Goal: Information Seeking & Learning: Learn about a topic

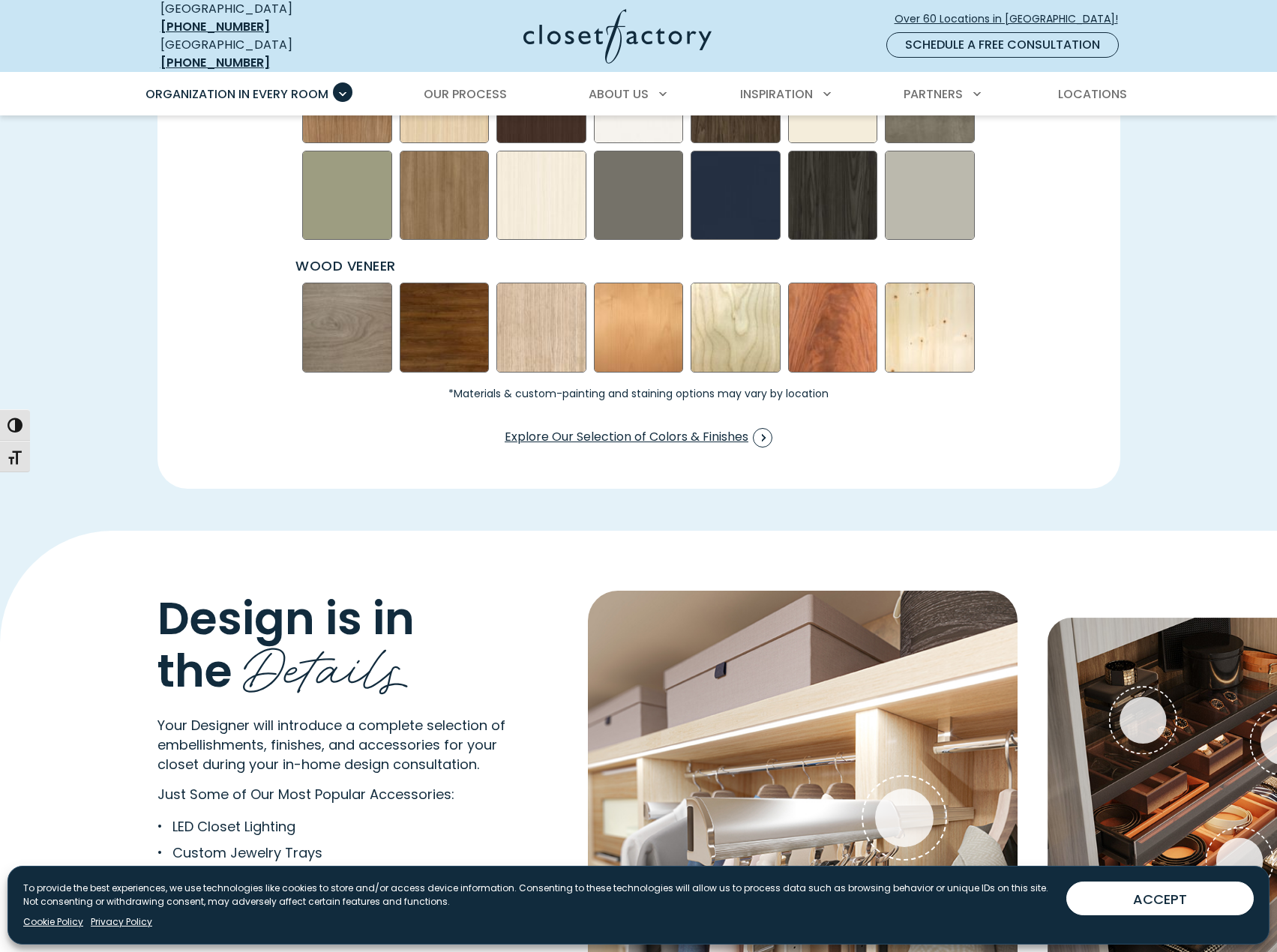
scroll to position [2548, 0]
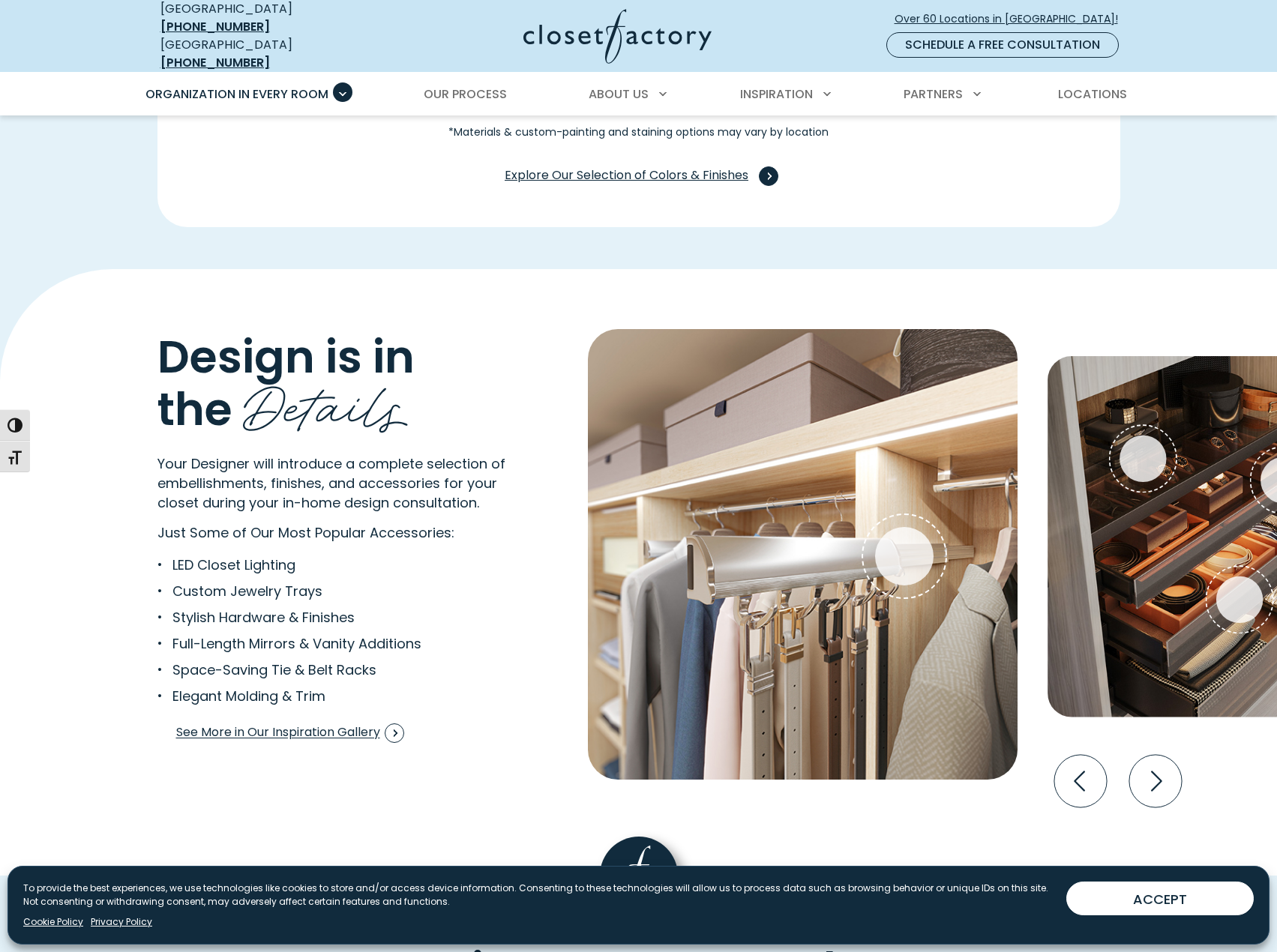
click at [599, 166] on span "Explore Our Selection of Colors & Finishes" at bounding box center [638, 176] width 268 height 19
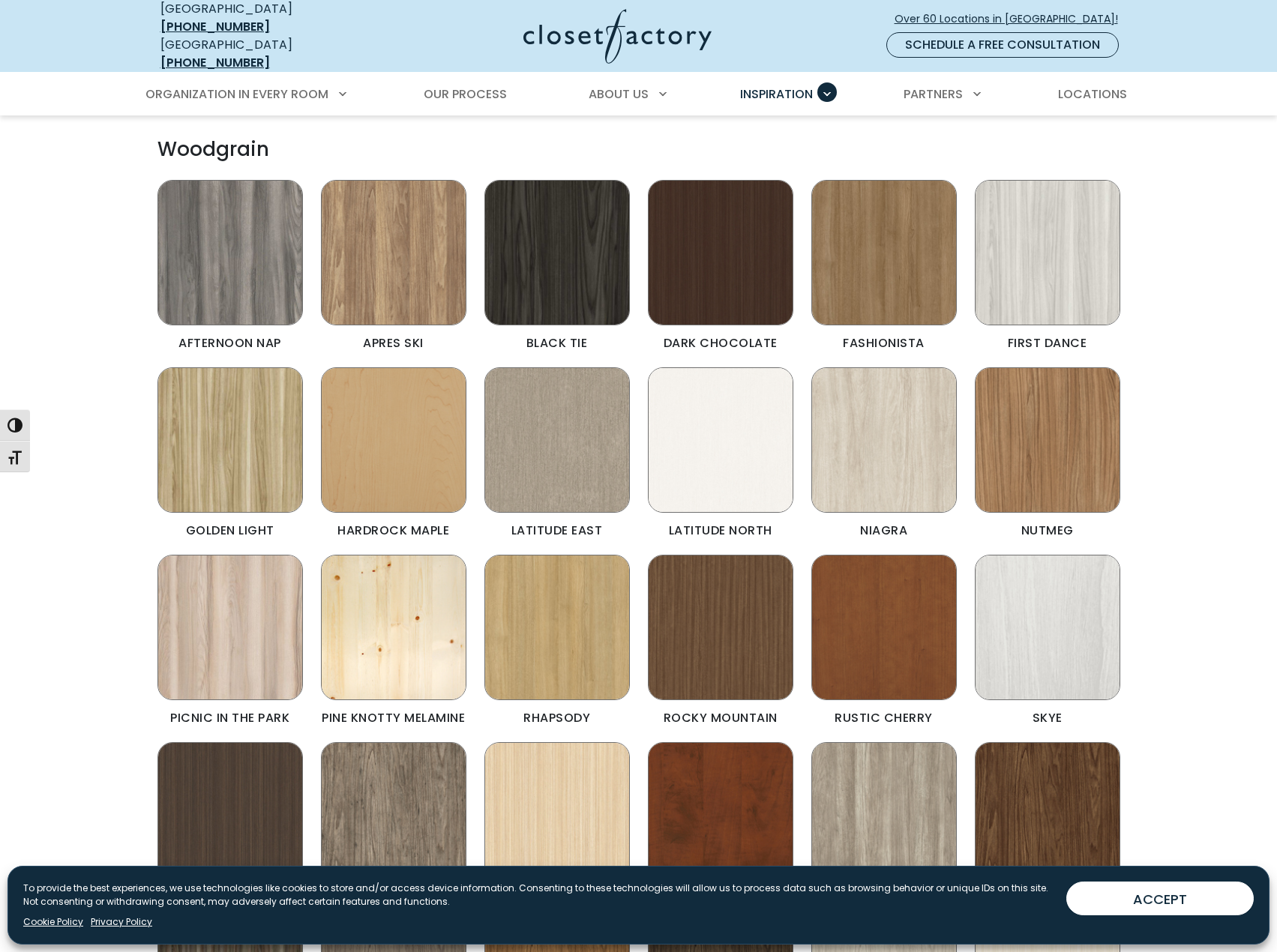
scroll to position [1049, 0]
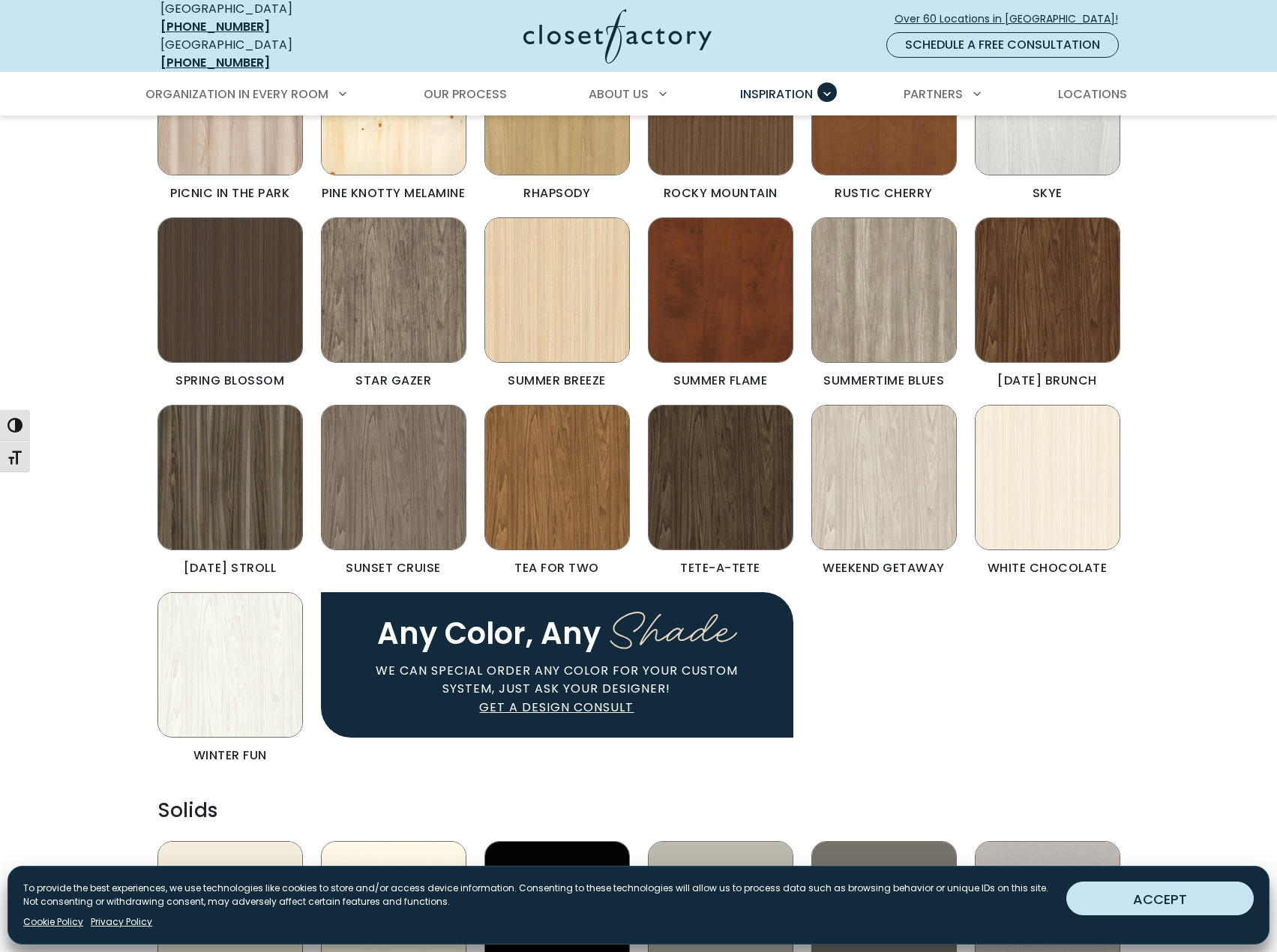
click at [1166, 900] on button "ACCEPT" at bounding box center [1160, 898] width 187 height 34
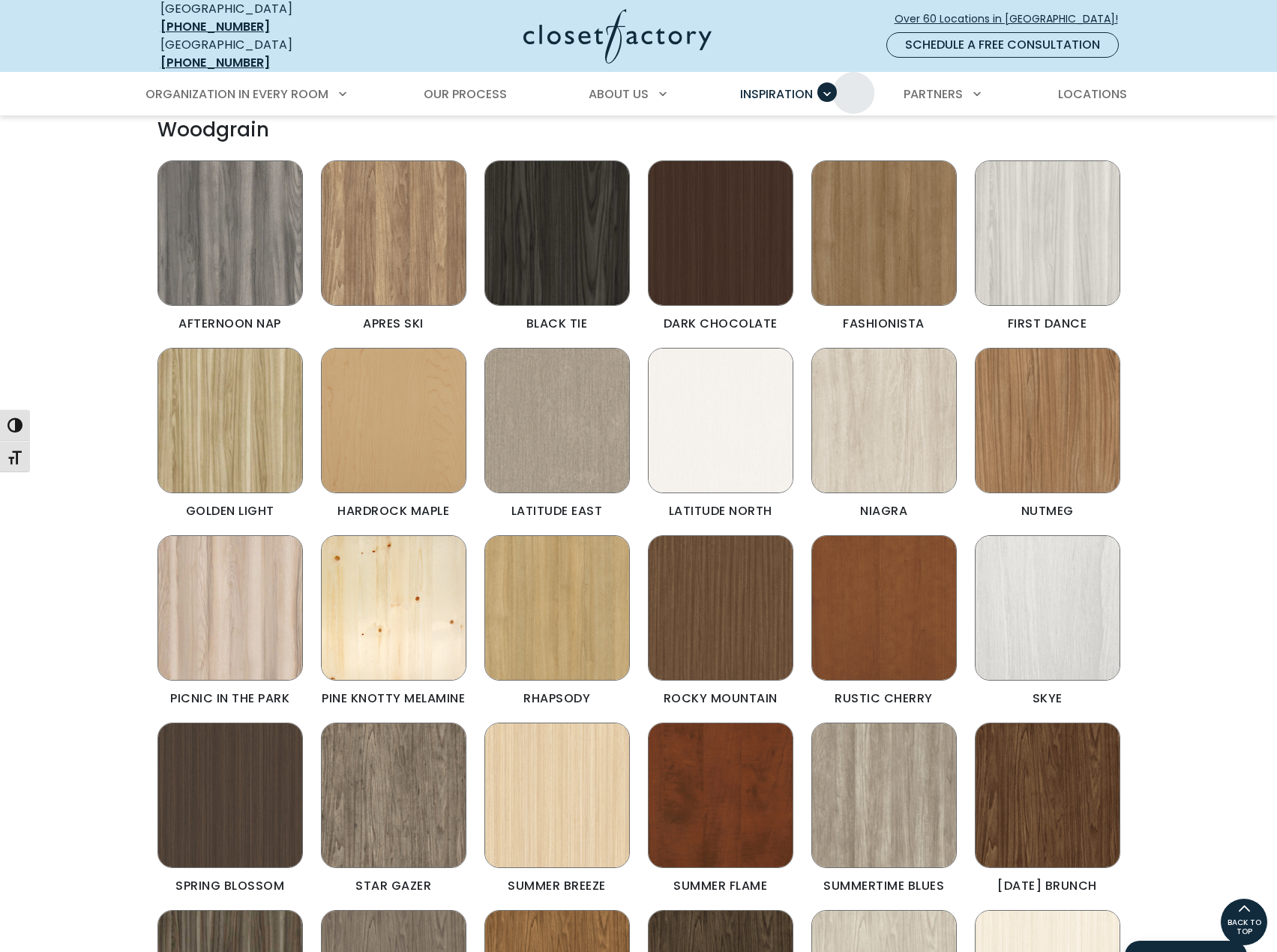
scroll to position [450, 0]
